Goal: Information Seeking & Learning: Learn about a topic

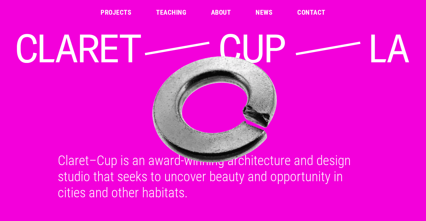
click at [126, 12] on link "Projects" at bounding box center [116, 12] width 31 height 7
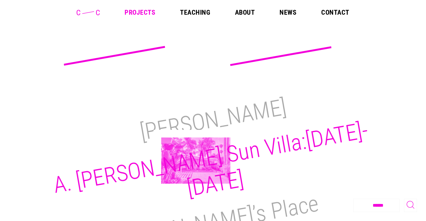
click at [196, 160] on h2 "A. [PERSON_NAME] Sun Villa:[DATE]-[DATE]" at bounding box center [210, 159] width 319 height 85
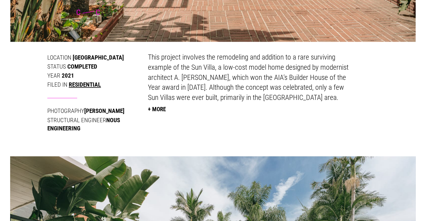
scroll to position [292, 0]
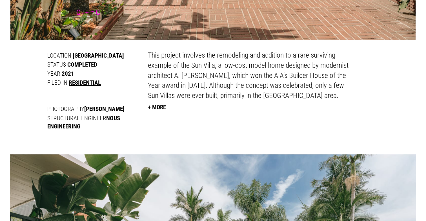
click at [92, 83] on link "Residential" at bounding box center [85, 82] width 32 height 7
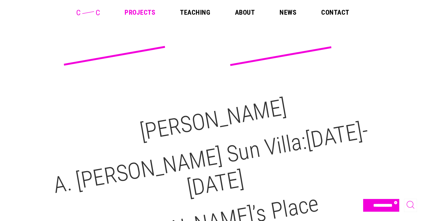
select select "**********"
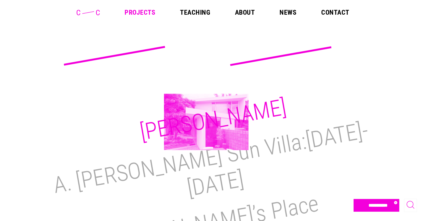
click at [206, 122] on h2 "[PERSON_NAME]" at bounding box center [213, 120] width 150 height 52
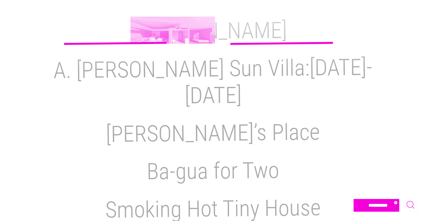
scroll to position [102, 0]
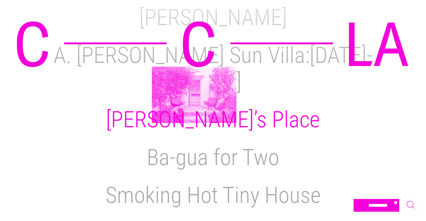
click at [194, 106] on h2 "[PERSON_NAME]’s Place" at bounding box center [213, 119] width 214 height 26
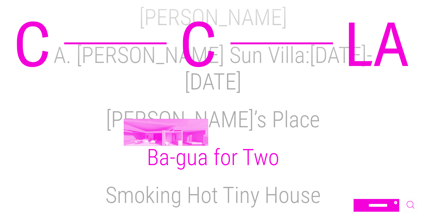
click at [166, 144] on h2 "Ba-gua for Two" at bounding box center [213, 157] width 132 height 26
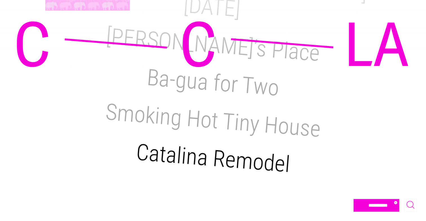
scroll to position [180, 0]
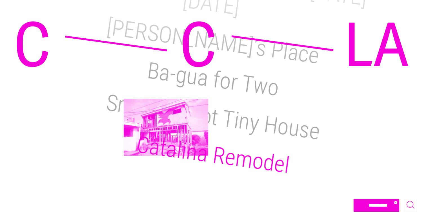
click at [166, 131] on h2 "Catalina Remodel" at bounding box center [213, 154] width 156 height 47
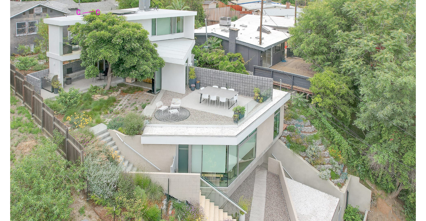
scroll to position [388, 0]
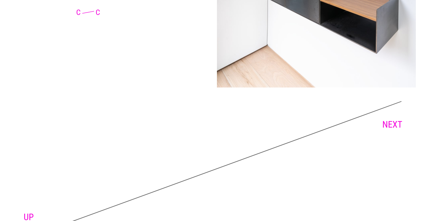
scroll to position [3397, 0]
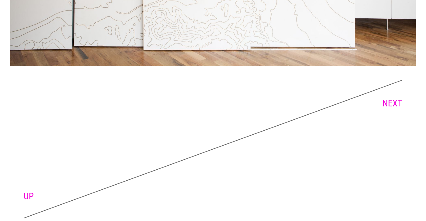
scroll to position [1705, 0]
